Goal: Use online tool/utility: Use online tool/utility

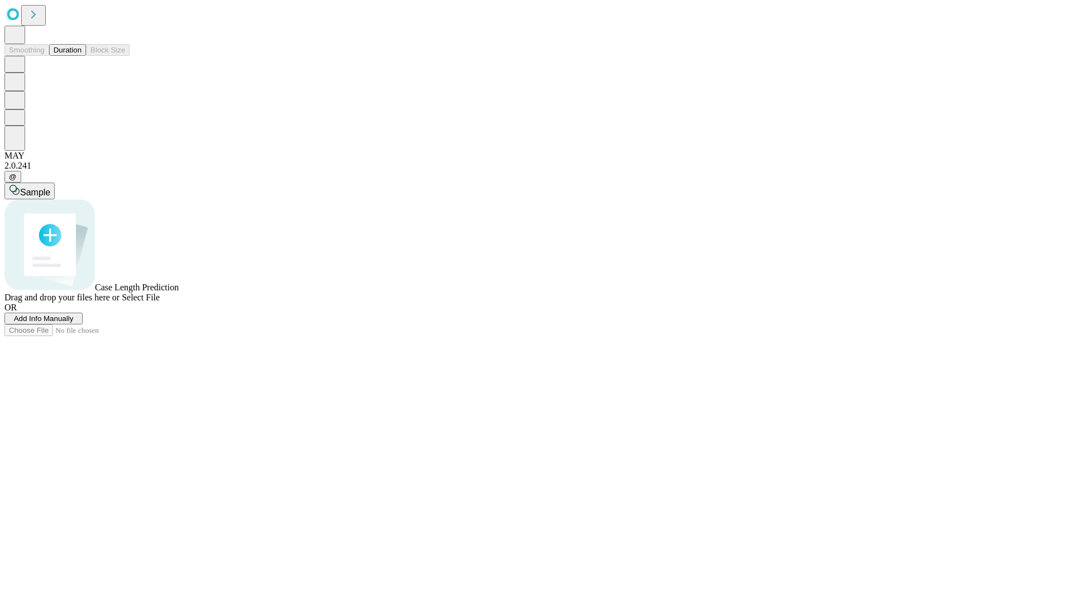
click at [160, 302] on span "Select File" at bounding box center [141, 297] width 38 height 9
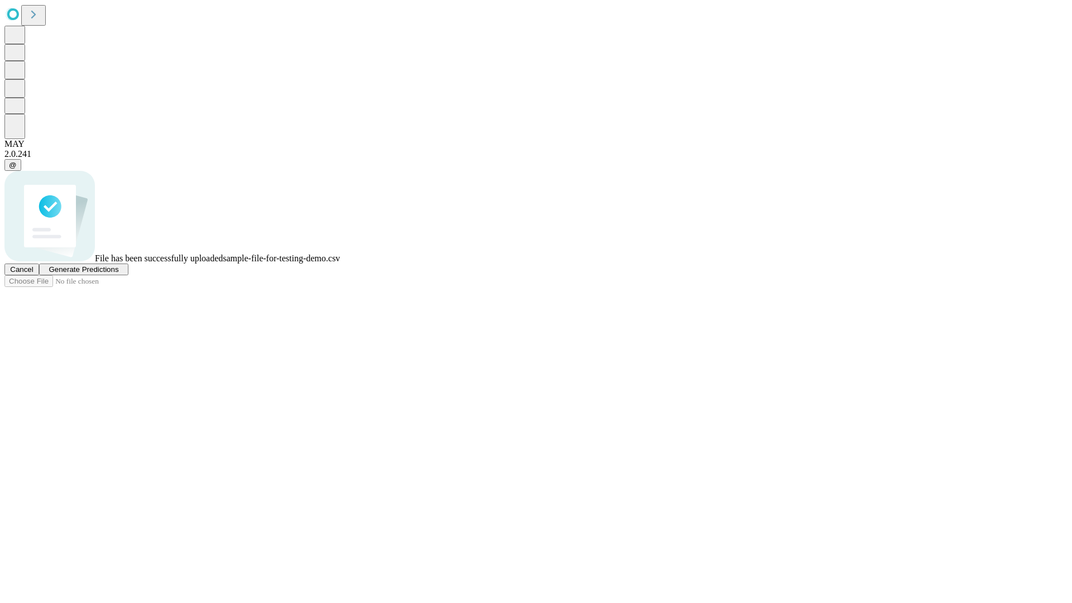
click at [118, 274] on span "Generate Predictions" at bounding box center [84, 269] width 70 height 8
